Goal: Information Seeking & Learning: Understand process/instructions

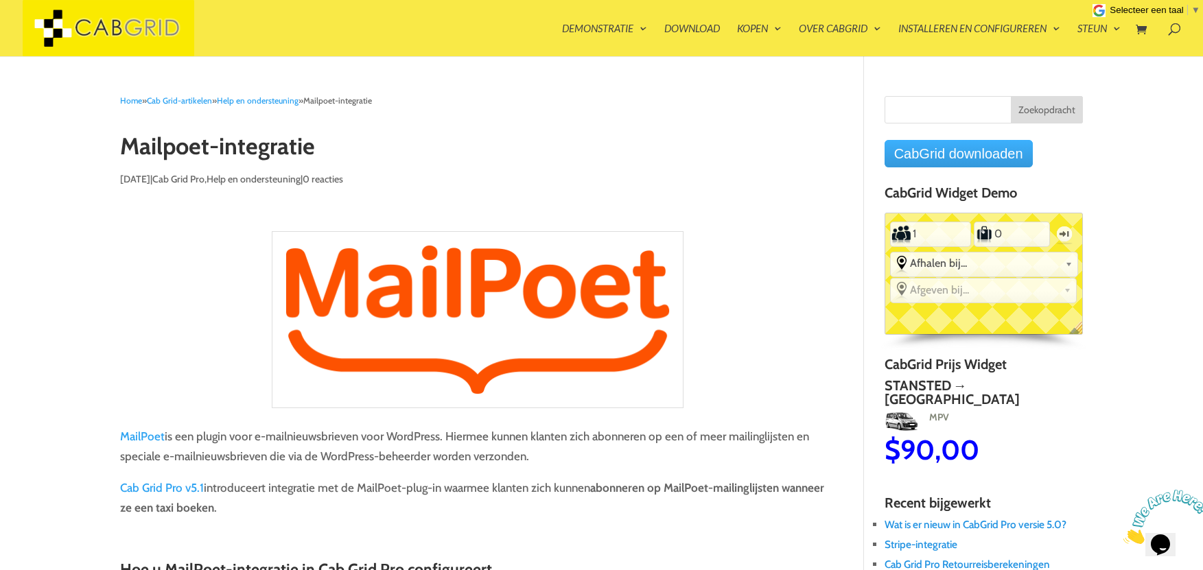
click at [937, 156] on font "CabGrid downloaden" at bounding box center [958, 153] width 129 height 15
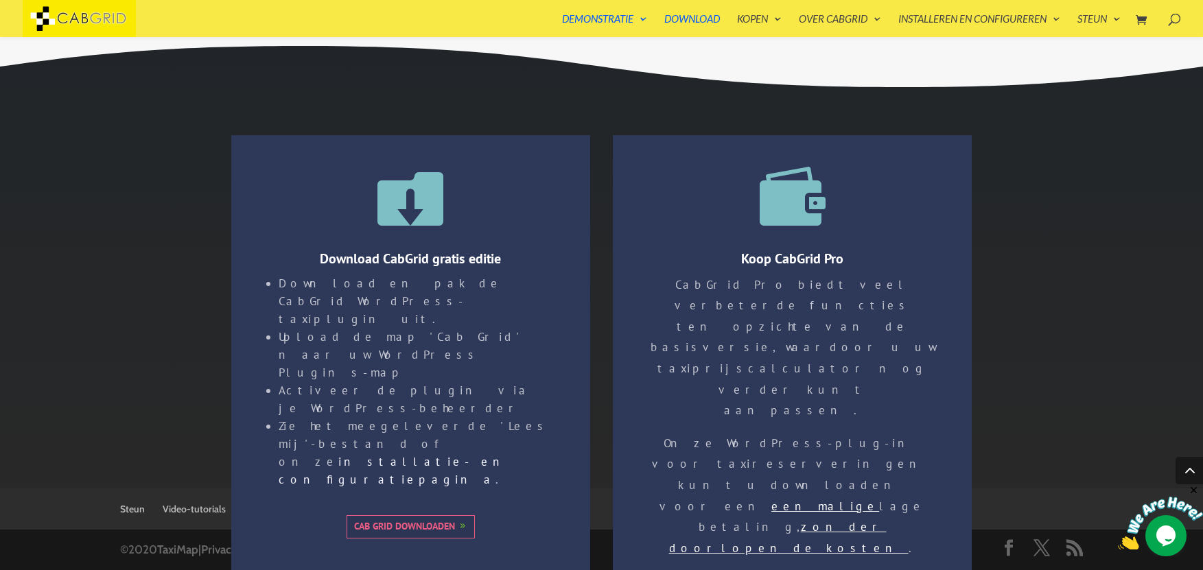
click at [431, 520] on font "Cab Grid downloaden" at bounding box center [404, 526] width 101 height 12
click at [438, 520] on font "Cab Grid downloaden" at bounding box center [404, 526] width 101 height 12
click at [417, 520] on font "Cab Grid downloaden" at bounding box center [404, 526] width 101 height 12
click at [687, 23] on font "Download" at bounding box center [692, 18] width 56 height 12
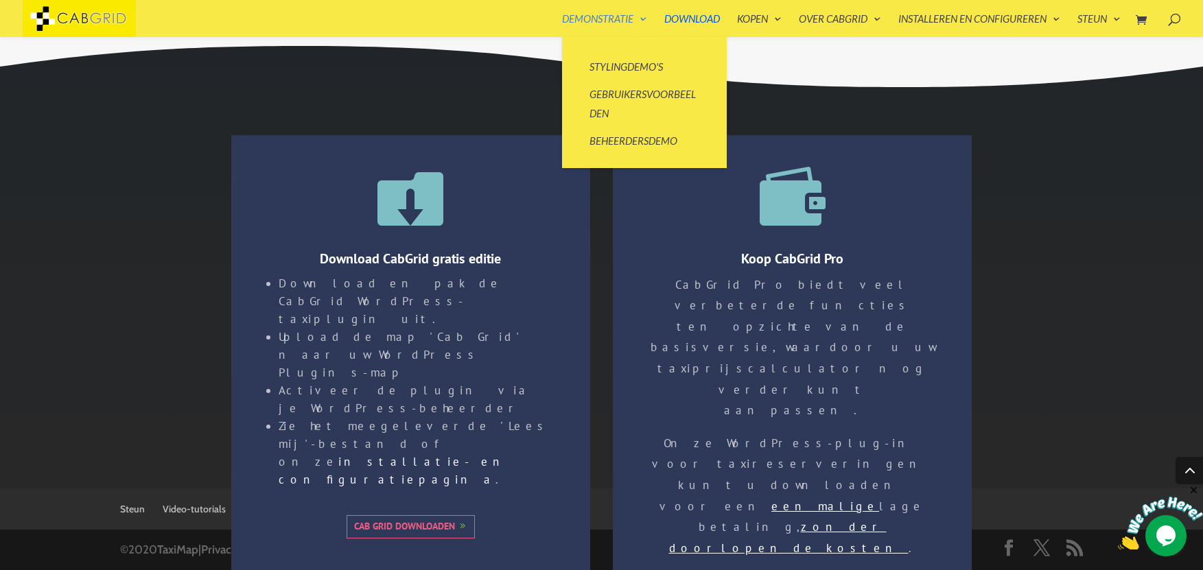
click at [606, 16] on font "Demonstratie" at bounding box center [597, 18] width 71 height 12
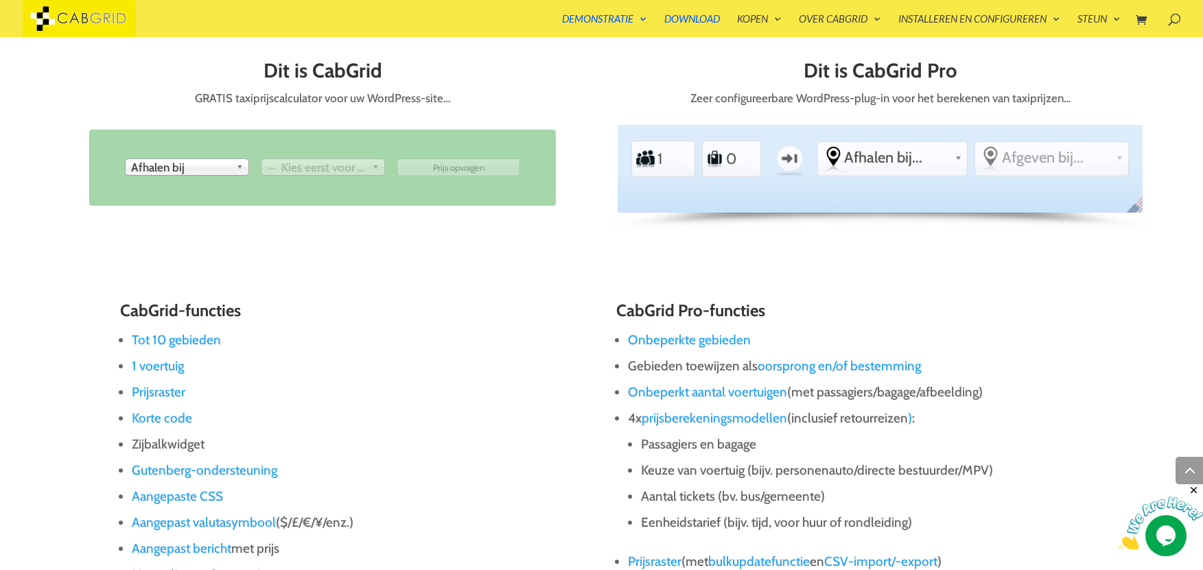
scroll to position [718, 0]
click at [244, 170] on b at bounding box center [242, 168] width 12 height 16
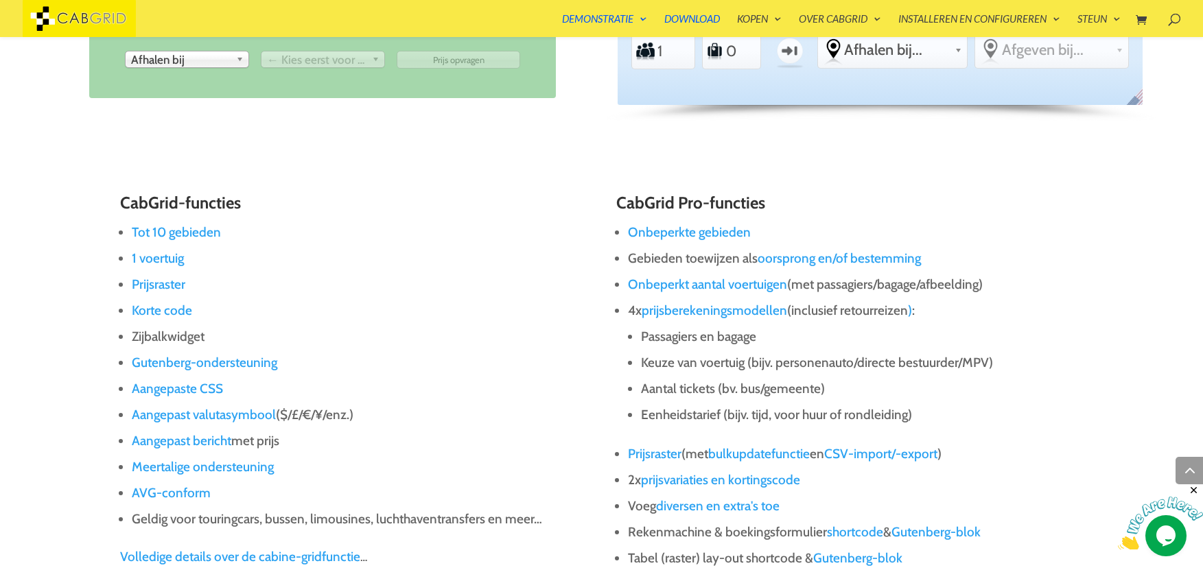
scroll to position [827, 0]
click at [207, 228] on font "Tot 10 gebieden" at bounding box center [176, 231] width 89 height 16
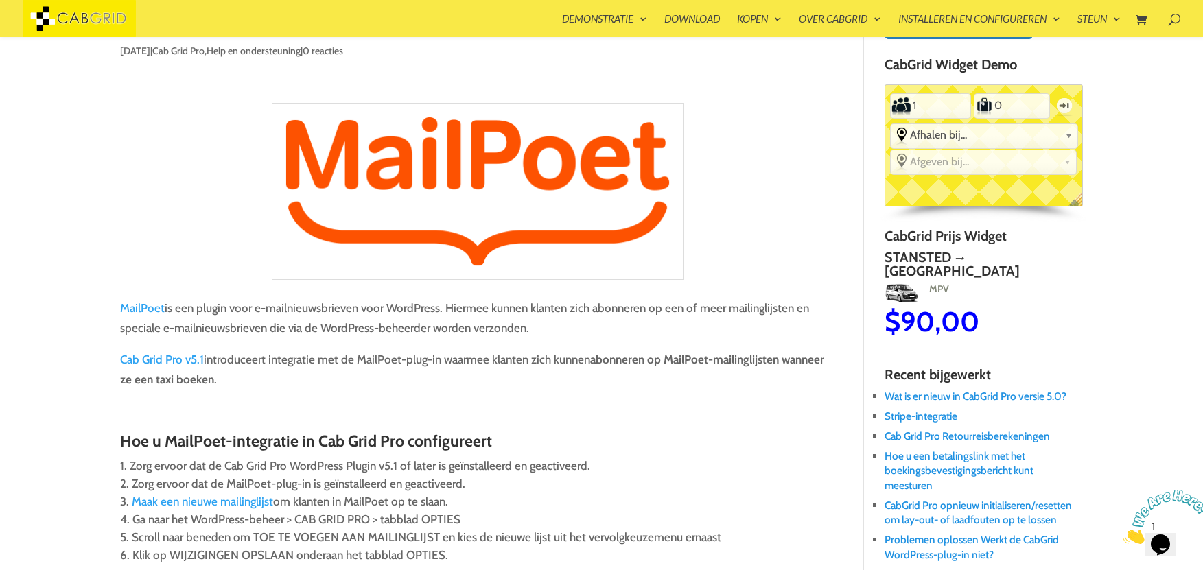
scroll to position [110, 0]
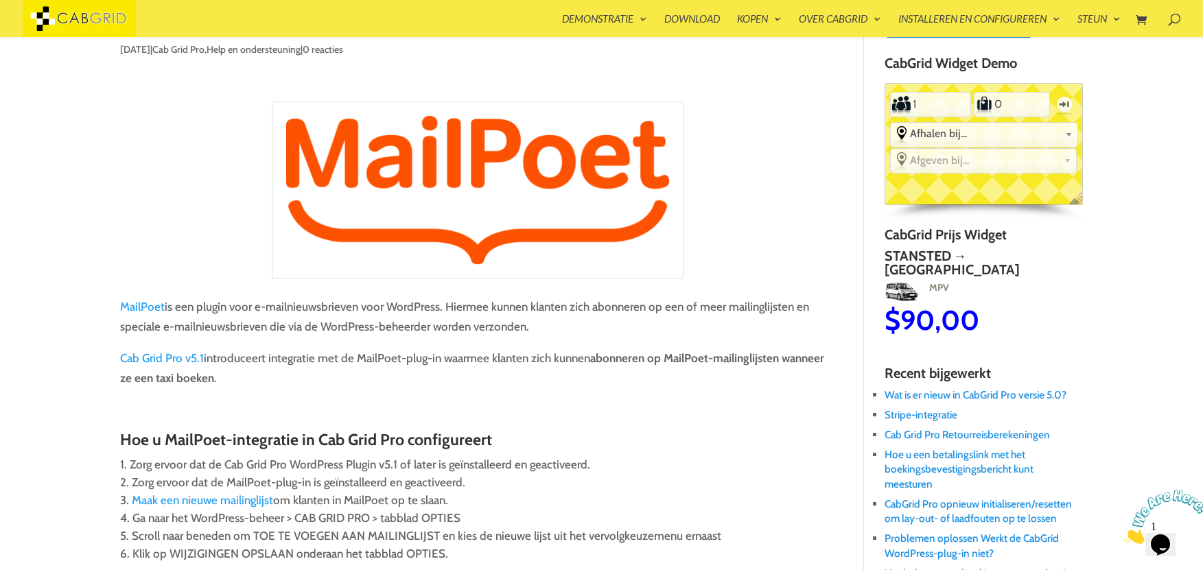
click at [1081, 255] on font "Stansted → Chelsea" at bounding box center [1152, 256] width 142 height 16
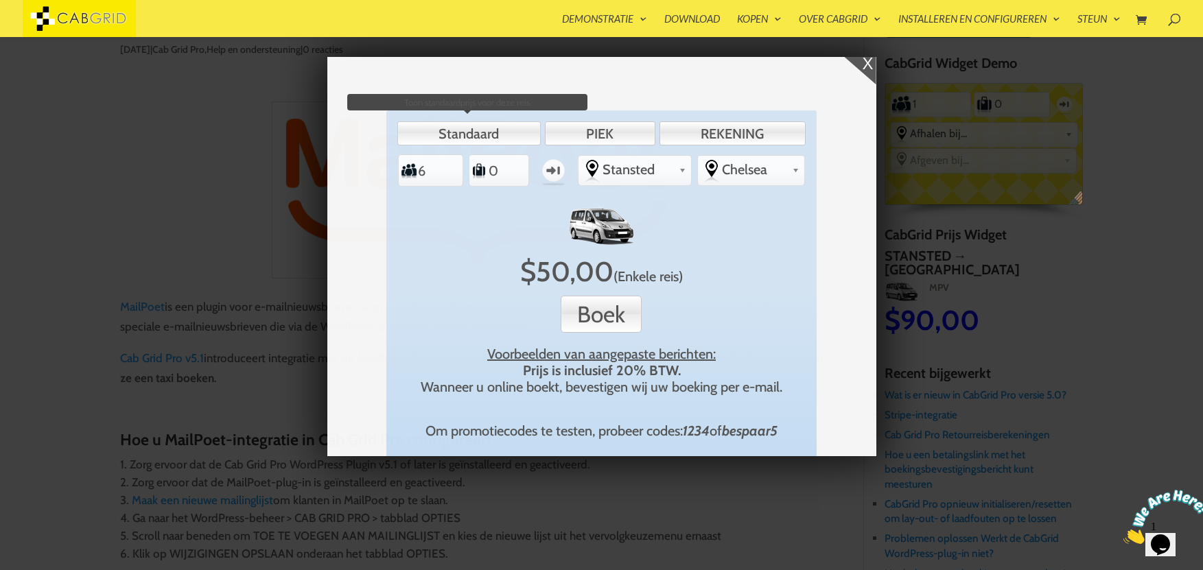
click at [505, 139] on link "Standaard" at bounding box center [468, 133] width 143 height 24
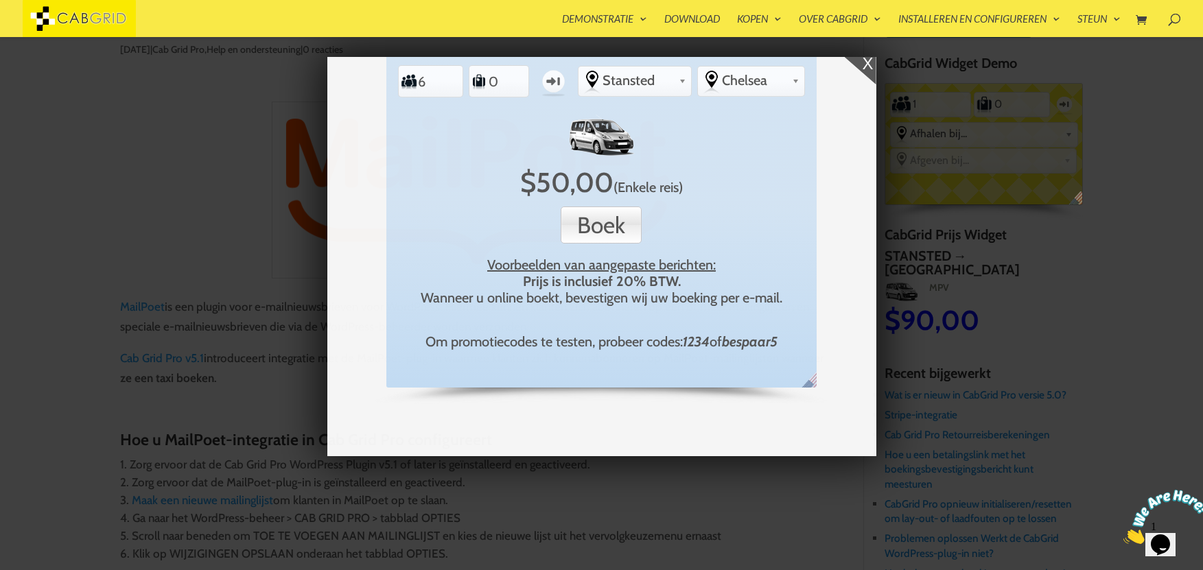
scroll to position [0, 0]
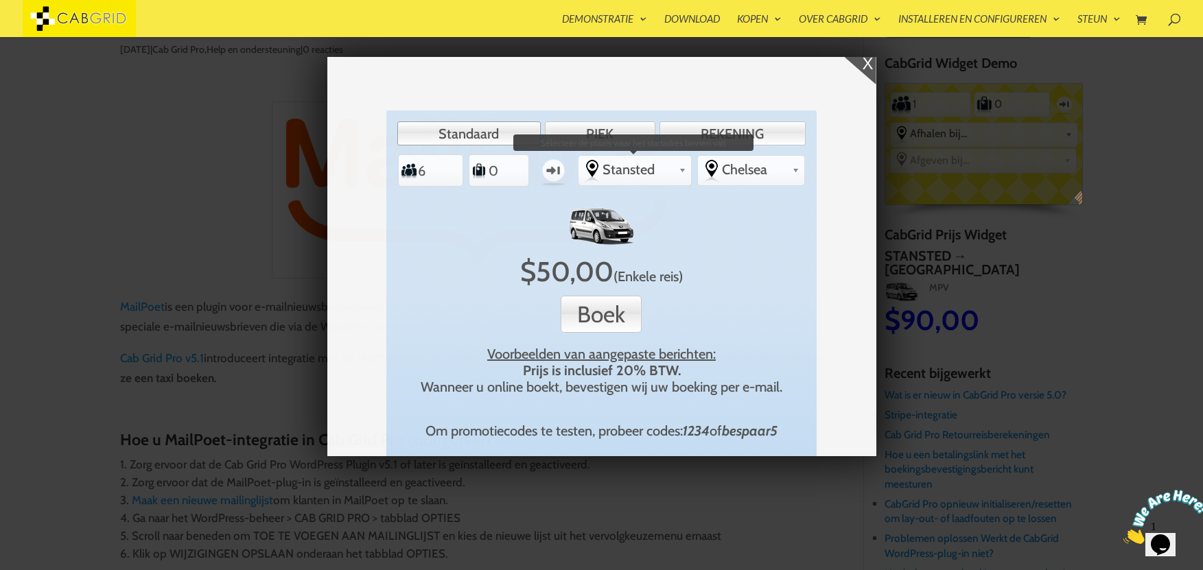
click at [679, 167] on b at bounding box center [683, 168] width 8 height 11
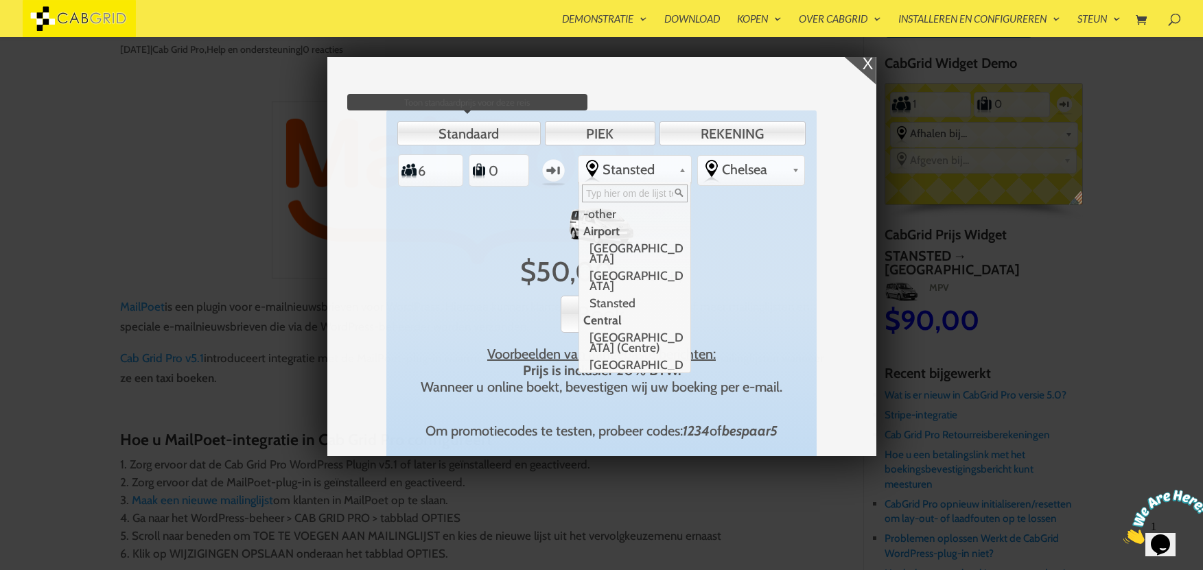
click at [517, 137] on link "Standaard" at bounding box center [468, 133] width 143 height 24
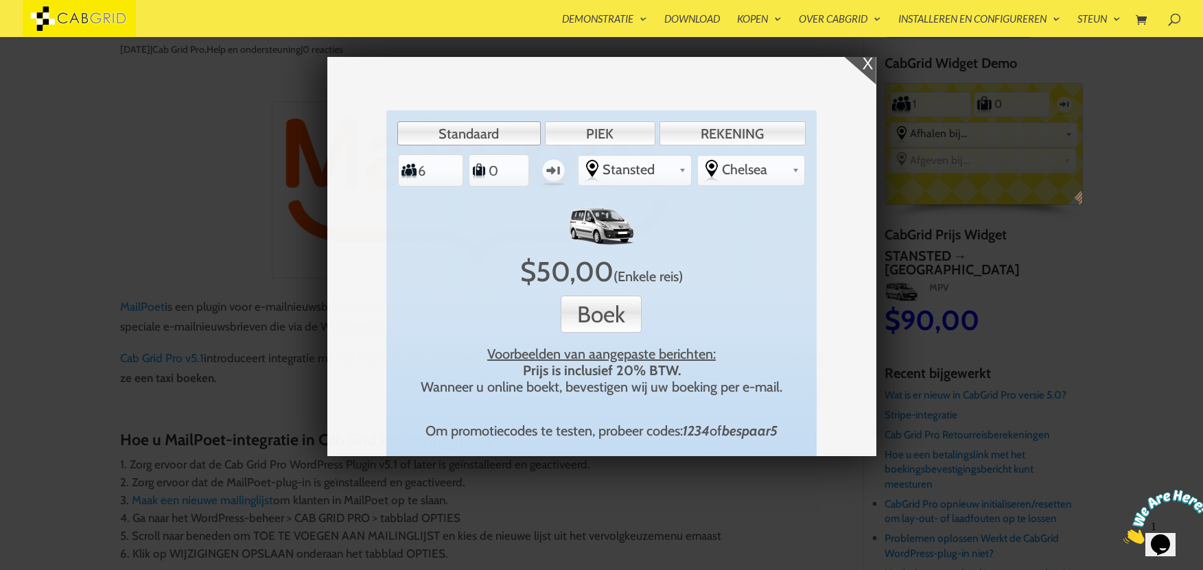
drag, startPoint x: 725, startPoint y: 242, endPoint x: 751, endPoint y: 239, distance: 26.2
click at [726, 244] on div "X $ 50,00 (Enkele reis) Boek Voorbeelden van aangepaste berichten: Prijs is inc…" at bounding box center [600, 324] width 395 height 242
click at [868, 64] on font "X" at bounding box center [867, 63] width 11 height 19
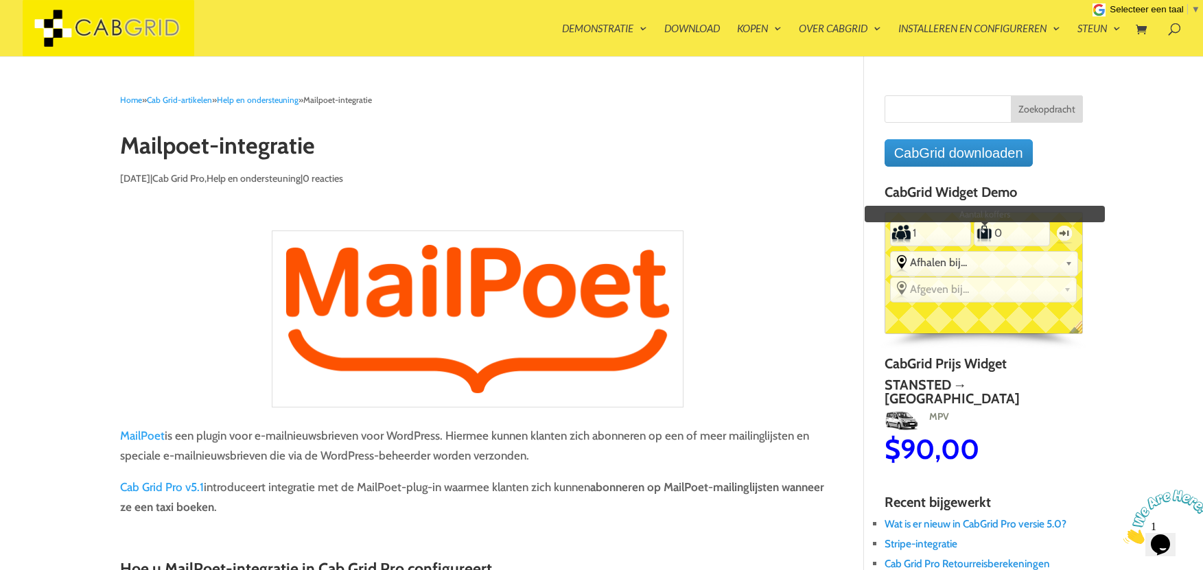
click at [975, 236] on label "Bagage" at bounding box center [984, 233] width 19 height 22
click at [993, 236] on input "0" at bounding box center [1011, 233] width 36 height 22
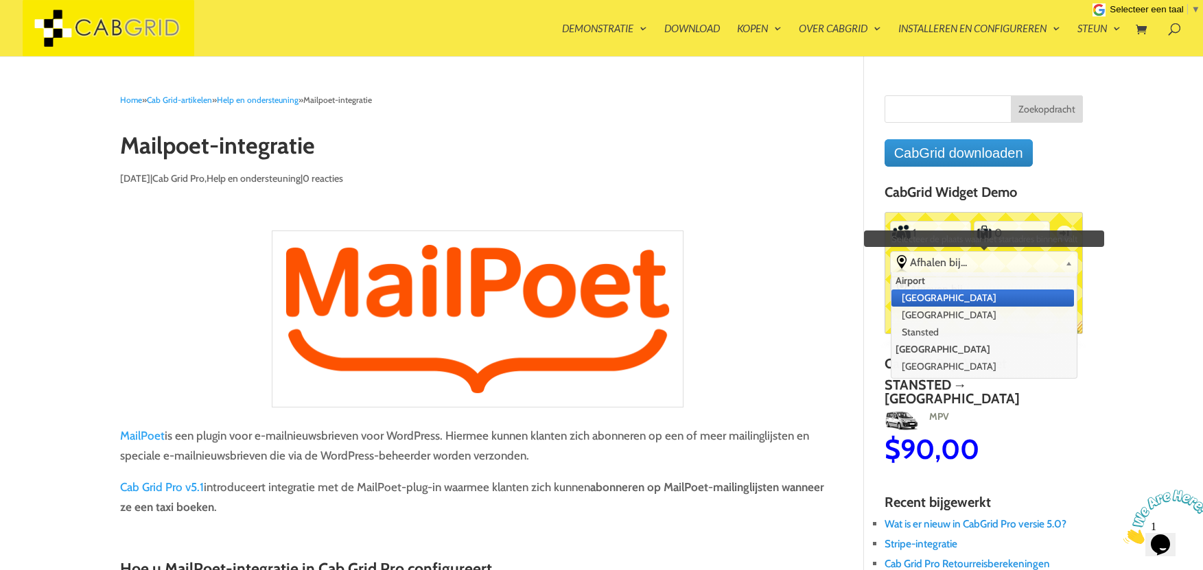
click at [987, 256] on link "Afhalen bij..." at bounding box center [984, 263] width 187 height 22
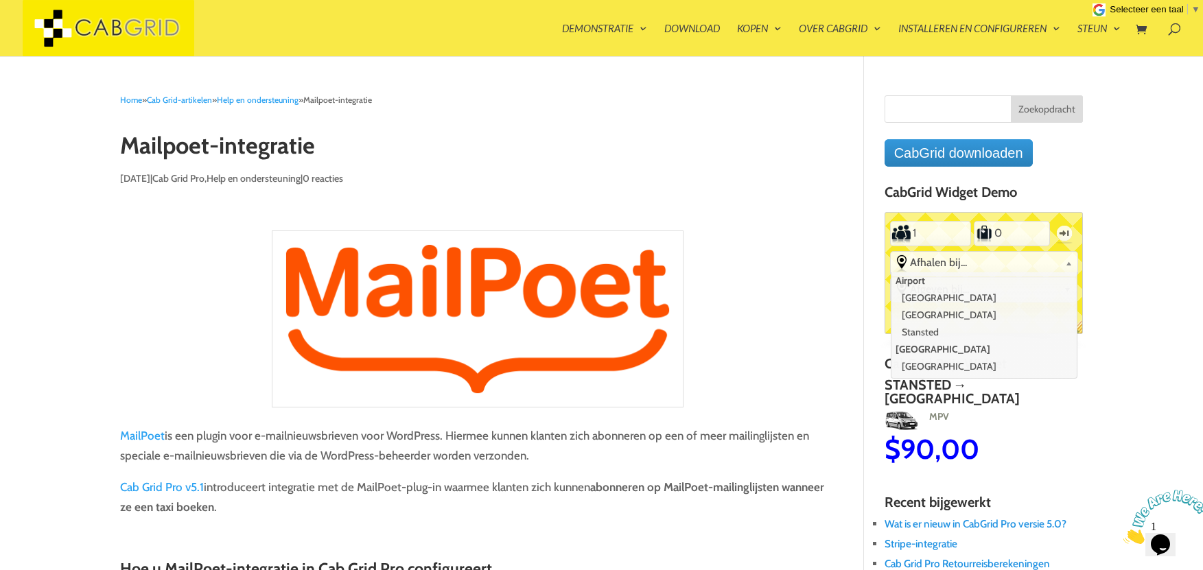
click at [1004, 405] on h3 "MPV" at bounding box center [982, 420] width 198 height 30
type input "6"
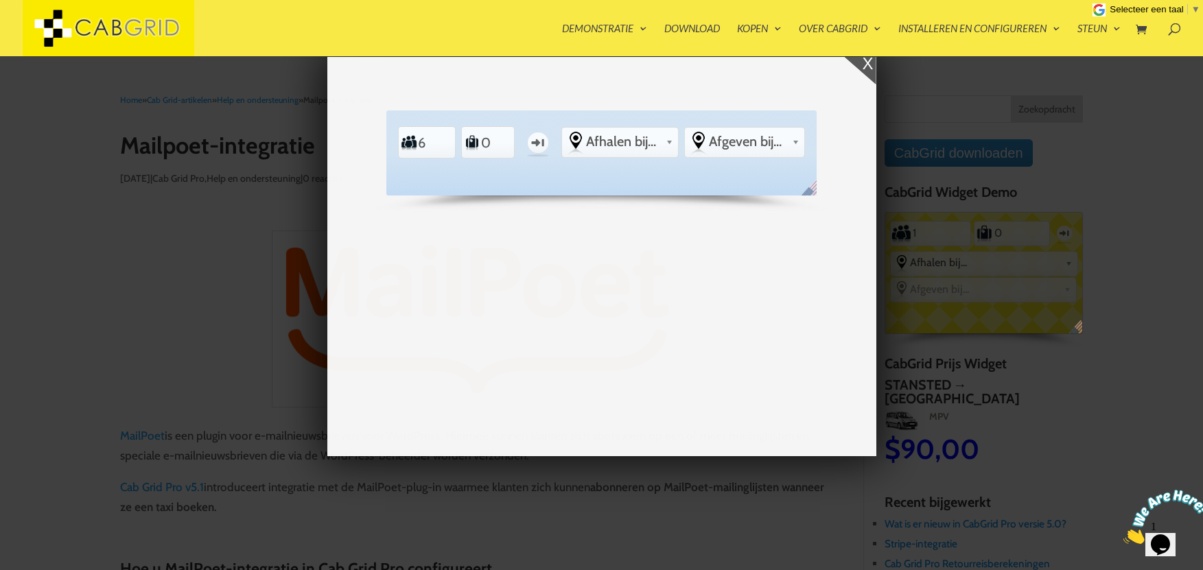
click at [1005, 422] on div "X Standaard PIEK REKENING Passagiers 6 Bagage 0 Eenrichtingsverkeer Van Afhalen…" at bounding box center [601, 285] width 1203 height 570
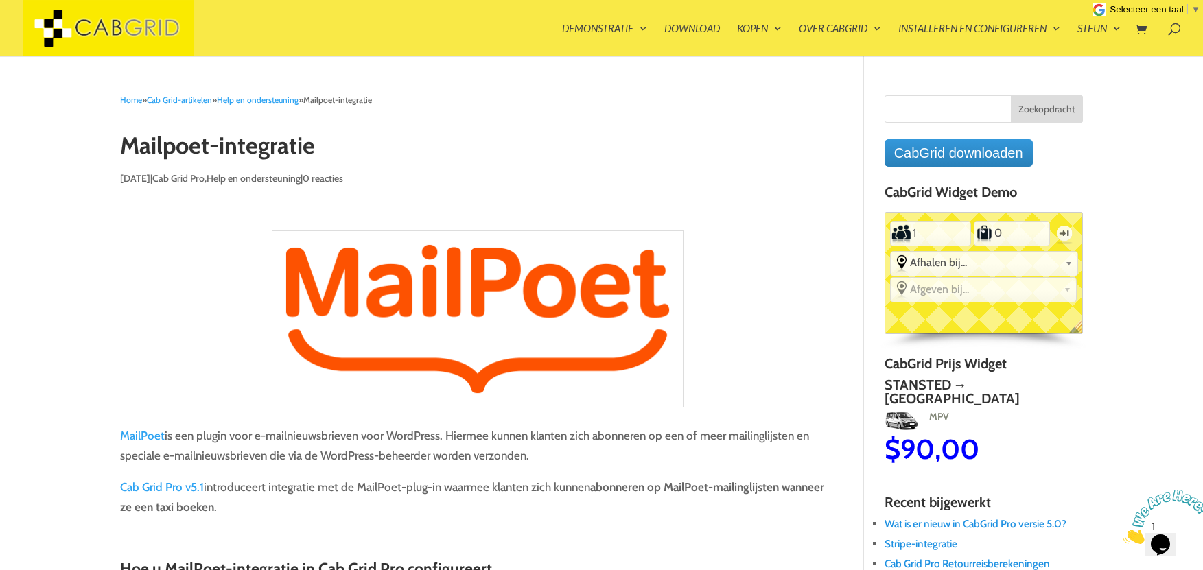
click at [963, 503] on font "Recent bijgewerkt" at bounding box center [937, 502] width 106 height 16
click at [958, 526] on font "Wat is er nieuw in CabGrid Pro versie 5.0?" at bounding box center [975, 523] width 182 height 13
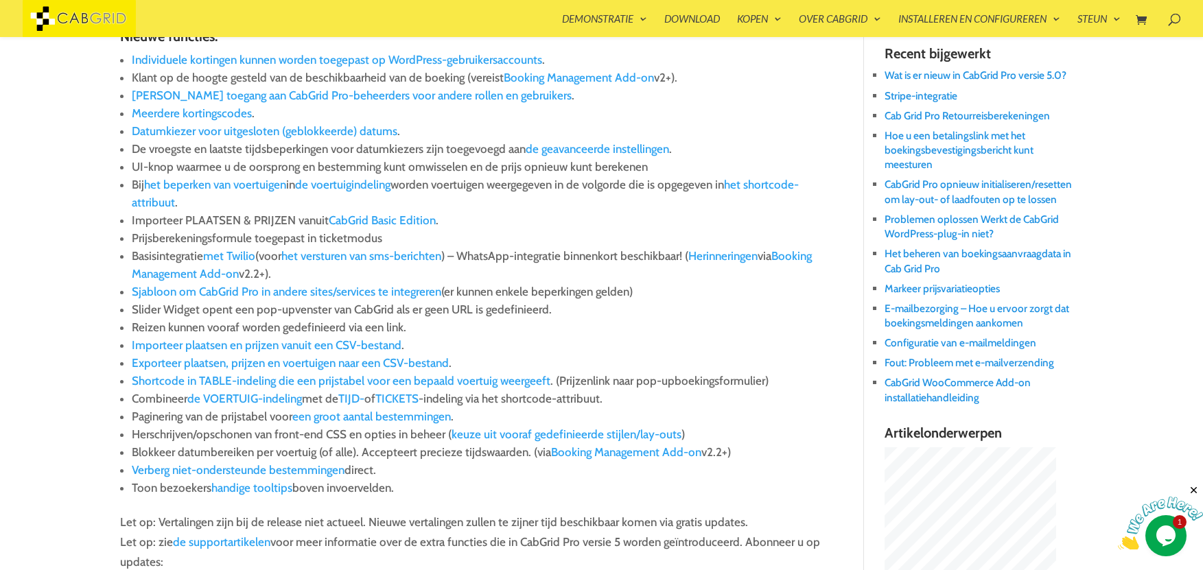
scroll to position [439, 0]
